Goal: Transaction & Acquisition: Purchase product/service

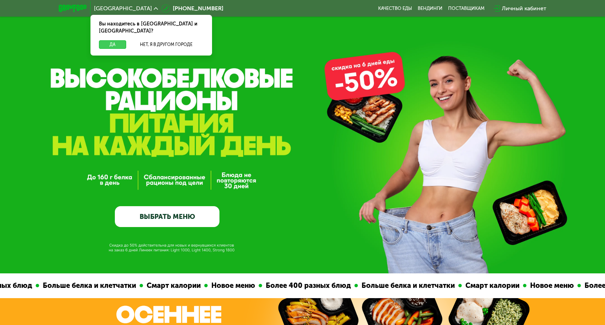
click at [122, 40] on button "Да" at bounding box center [112, 44] width 27 height 8
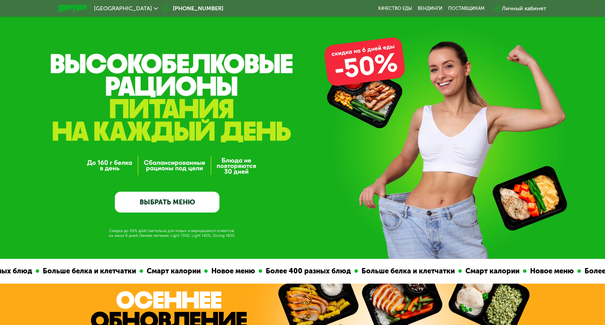
scroll to position [25, 0]
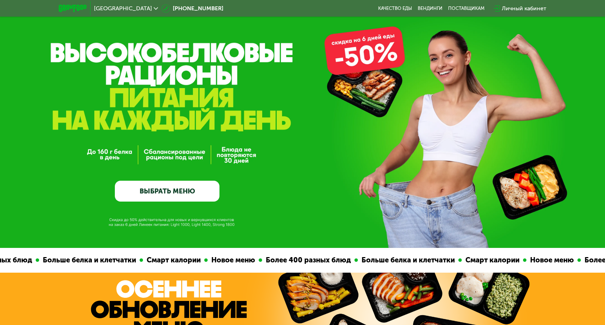
click at [189, 192] on link "ВЫБРАТЬ МЕНЮ" at bounding box center [167, 191] width 105 height 21
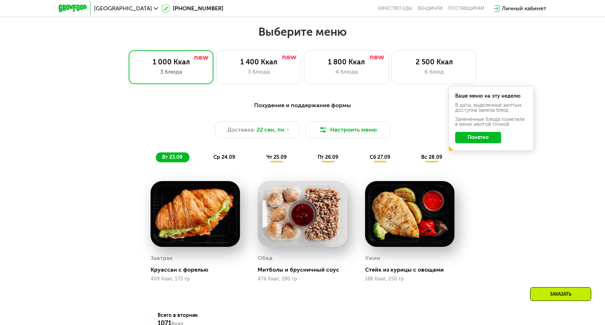
scroll to position [528, 0]
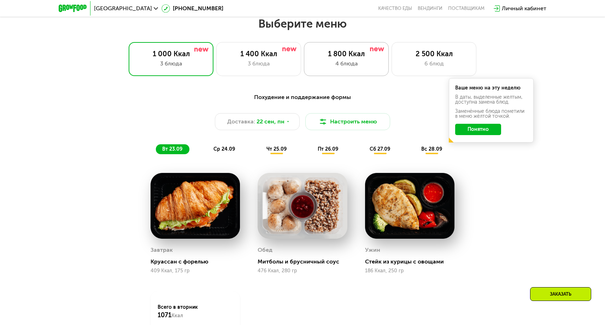
click at [330, 58] on div "1 800 Ккал 4 блюда" at bounding box center [346, 59] width 85 height 34
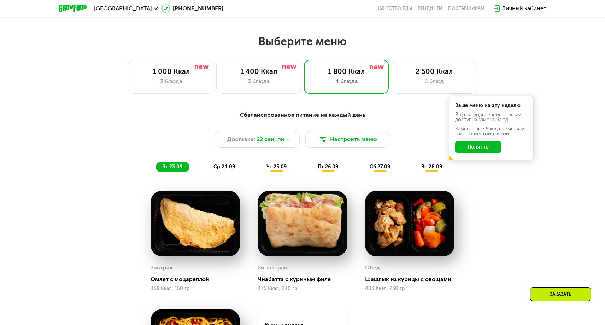
scroll to position [515, 0]
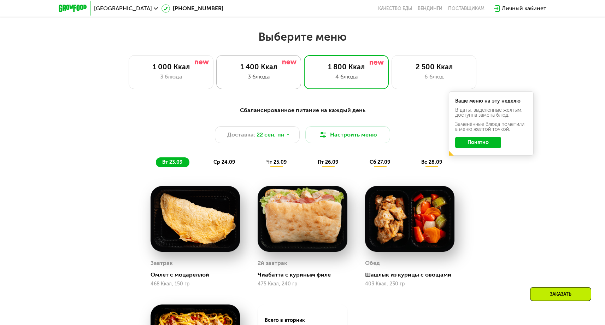
click at [269, 84] on div "1 400 Ккал 3 блюда" at bounding box center [258, 72] width 85 height 34
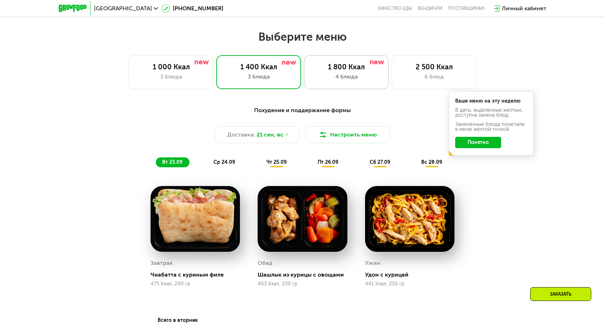
click at [364, 65] on div "1 800 Ккал" at bounding box center [346, 67] width 70 height 8
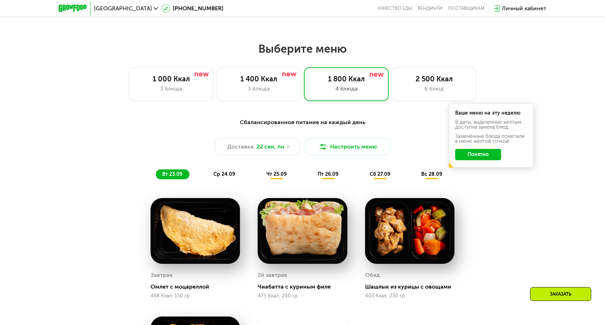
scroll to position [508, 0]
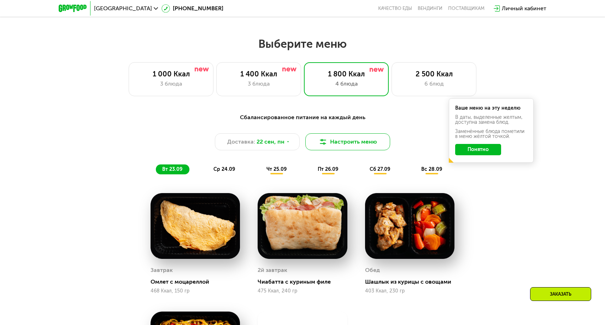
click at [349, 144] on button "Настроить меню" at bounding box center [347, 141] width 85 height 17
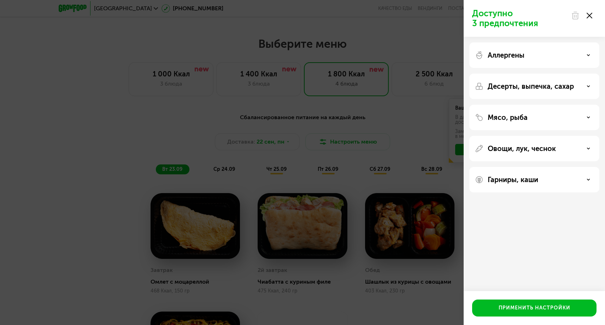
click at [514, 129] on div "Мясо, рыба" at bounding box center [535, 117] width 130 height 25
click at [512, 120] on p "Мясо, рыба" at bounding box center [508, 117] width 40 height 8
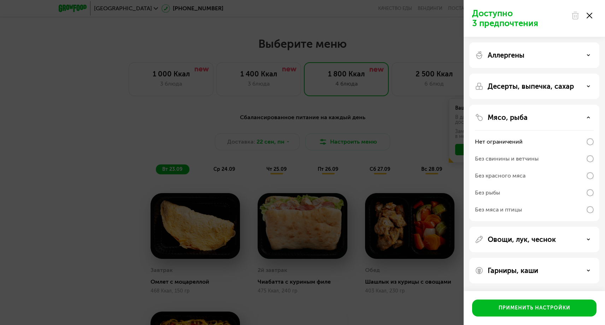
click at [420, 119] on div "Доступно 3 предпочтения Аллергены Десерты, выпечка, сахар Мясо, рыба Нет ограни…" at bounding box center [302, 162] width 605 height 325
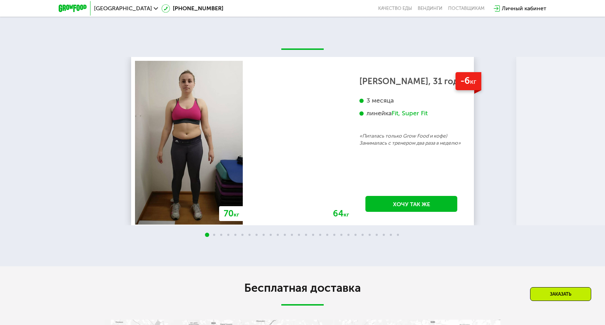
scroll to position [1488, 0]
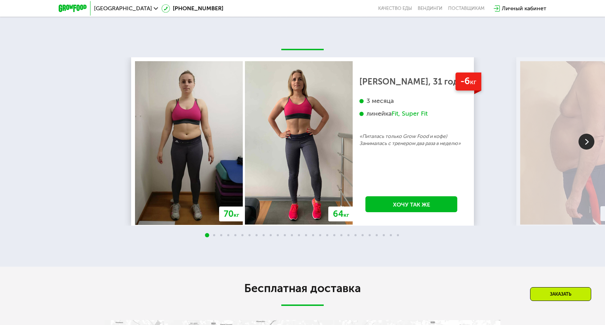
click at [589, 143] on img at bounding box center [587, 142] width 16 height 16
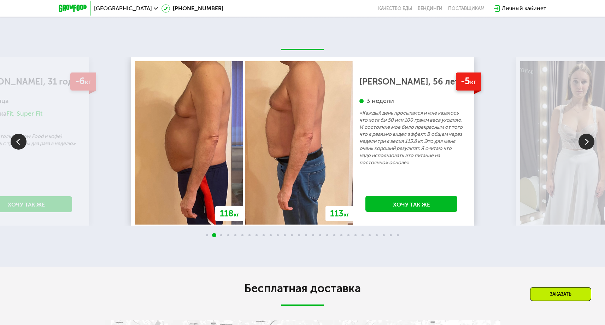
click at [589, 143] on img at bounding box center [587, 142] width 16 height 16
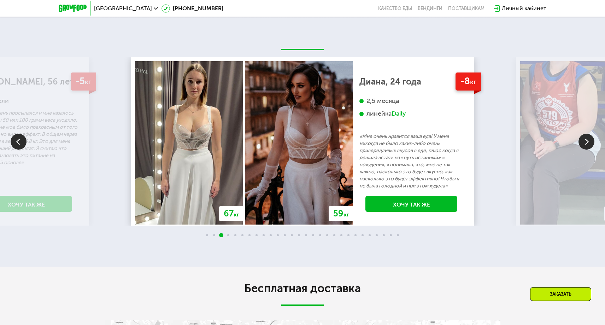
click at [589, 143] on img at bounding box center [587, 142] width 16 height 16
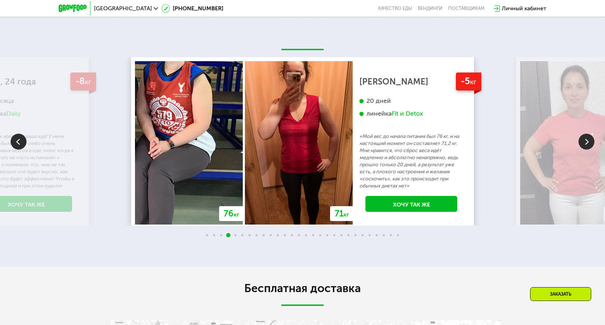
click at [589, 143] on img at bounding box center [587, 142] width 16 height 16
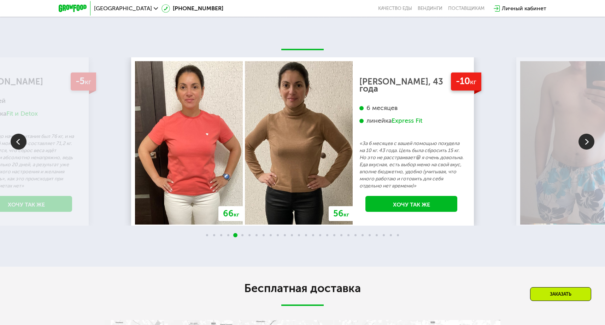
click at [589, 143] on img at bounding box center [587, 142] width 16 height 16
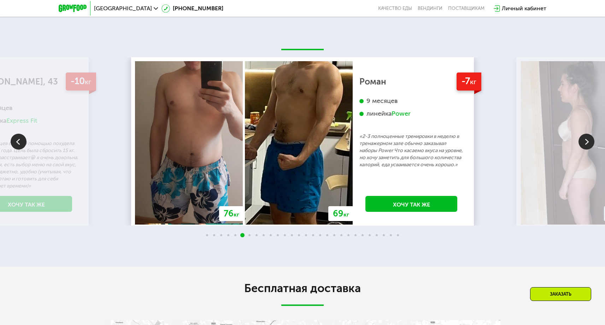
click at [589, 143] on img at bounding box center [587, 142] width 16 height 16
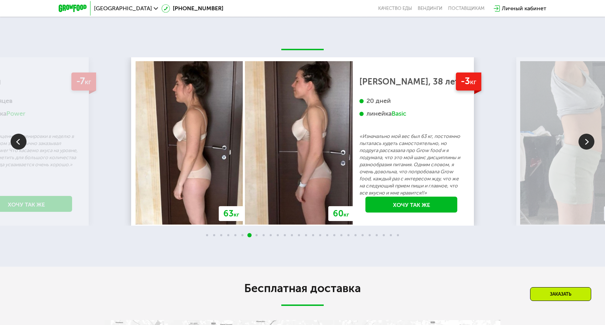
click at [589, 143] on img at bounding box center [587, 142] width 16 height 16
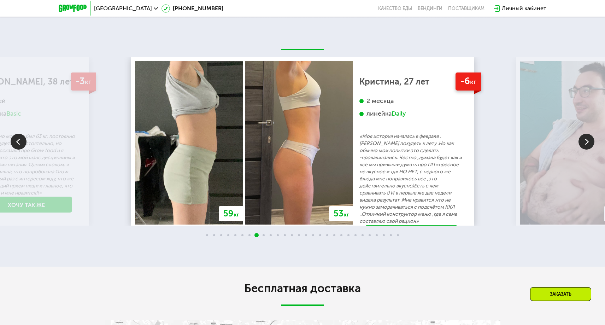
click at [589, 143] on img at bounding box center [587, 142] width 16 height 16
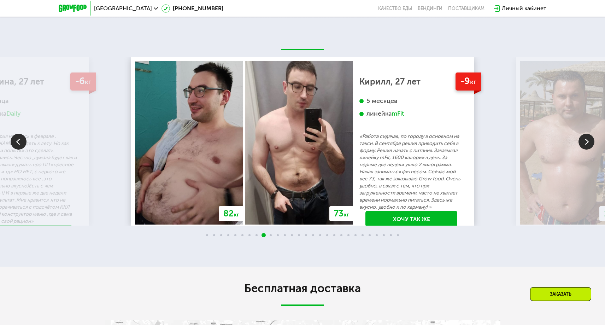
click at [589, 143] on img at bounding box center [587, 142] width 16 height 16
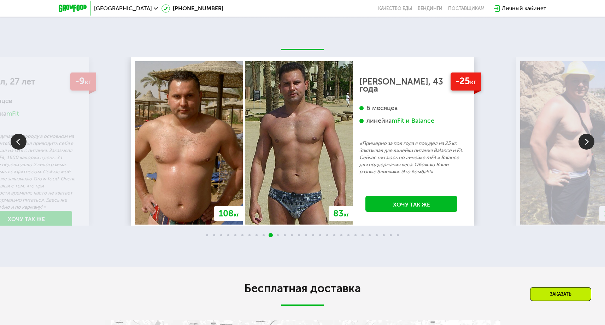
click at [589, 143] on img at bounding box center [587, 142] width 16 height 16
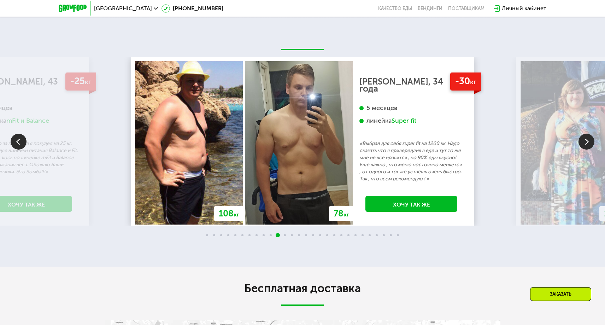
click at [589, 143] on img at bounding box center [587, 142] width 16 height 16
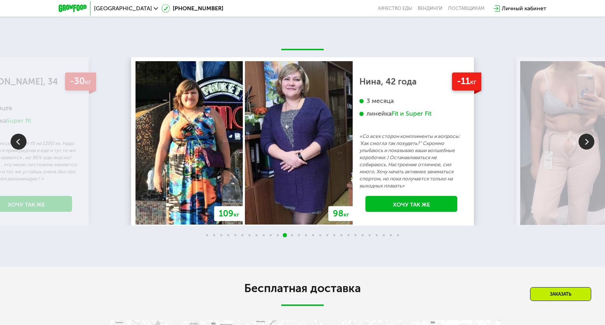
click at [589, 143] on img at bounding box center [587, 142] width 16 height 16
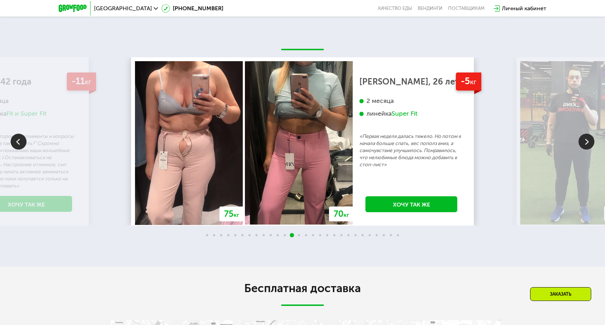
click at [589, 143] on img at bounding box center [587, 142] width 16 height 16
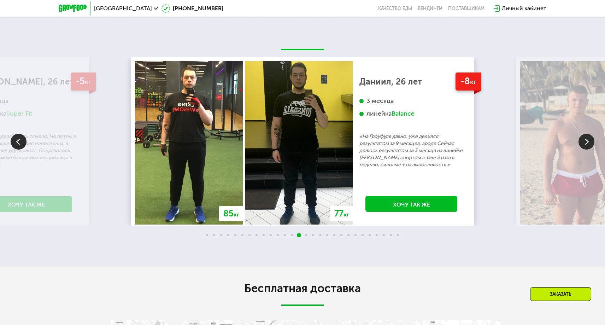
click at [589, 143] on img at bounding box center [587, 142] width 16 height 16
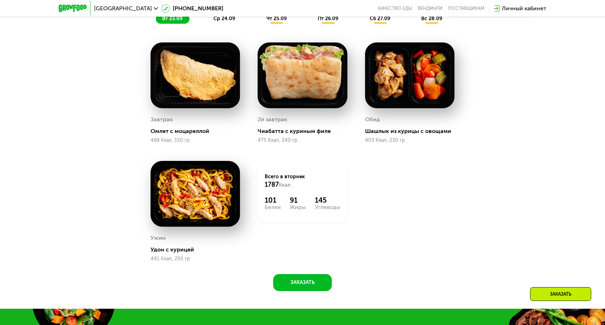
scroll to position [622, 0]
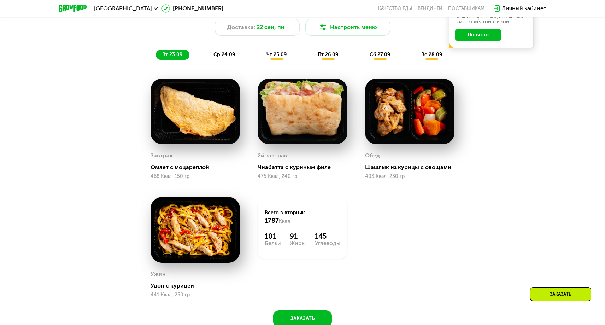
click at [191, 227] on img at bounding box center [195, 230] width 89 height 66
click at [187, 273] on div "Ужин" at bounding box center [195, 274] width 89 height 11
click at [292, 221] on div "Всего в [DATE] 1787 Ккал" at bounding box center [302, 217] width 75 height 16
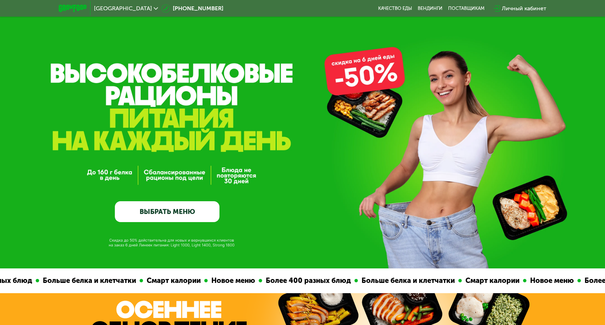
scroll to position [0, 0]
